Goal: Information Seeking & Learning: Find specific page/section

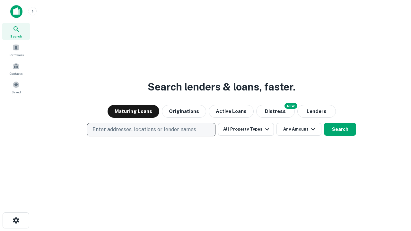
click at [151, 130] on p "Enter addresses, locations or lender names" at bounding box center [145, 130] width 104 height 8
type input "**********"
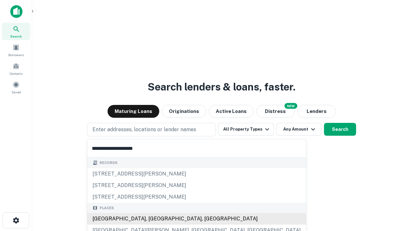
click at [154, 219] on div "[GEOGRAPHIC_DATA], [GEOGRAPHIC_DATA], [GEOGRAPHIC_DATA]" at bounding box center [196, 219] width 219 height 12
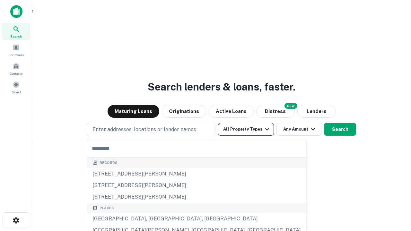
click at [246, 130] on button "All Property Types" at bounding box center [246, 129] width 56 height 13
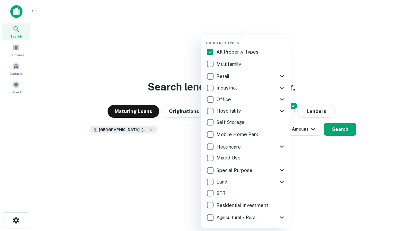
click at [251, 39] on button "button" at bounding box center [251, 39] width 90 height 0
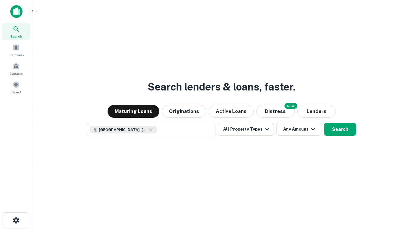
scroll to position [10, 0]
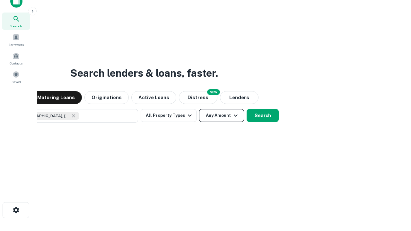
click at [199, 109] on button "Any Amount" at bounding box center [221, 115] width 45 height 13
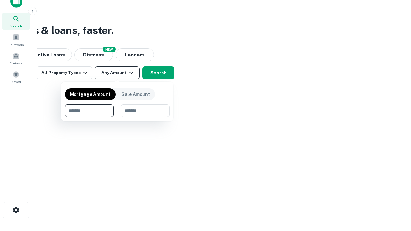
type input "*******"
click at [117, 117] on button "button" at bounding box center [117, 117] width 105 height 0
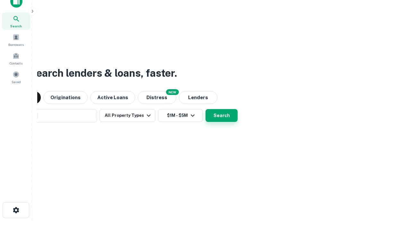
click at [206, 109] on button "Search" at bounding box center [222, 115] width 32 height 13
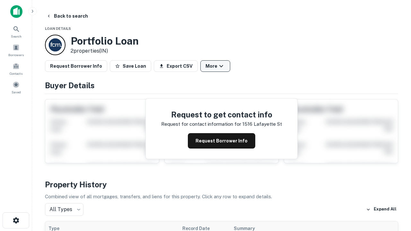
click at [215, 66] on button "More" at bounding box center [216, 66] width 30 height 12
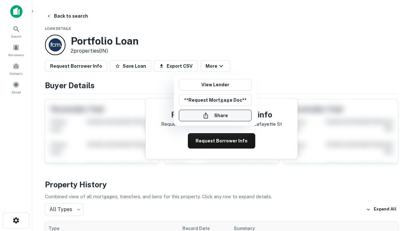
click at [215, 116] on button "Share" at bounding box center [215, 116] width 73 height 12
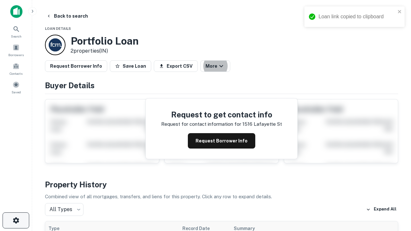
click at [16, 221] on icon "button" at bounding box center [16, 221] width 8 height 8
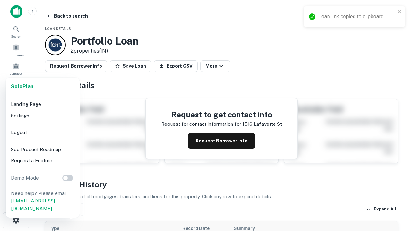
click at [42, 132] on li "Logout" at bounding box center [42, 133] width 69 height 12
